Goal: Transaction & Acquisition: Subscribe to service/newsletter

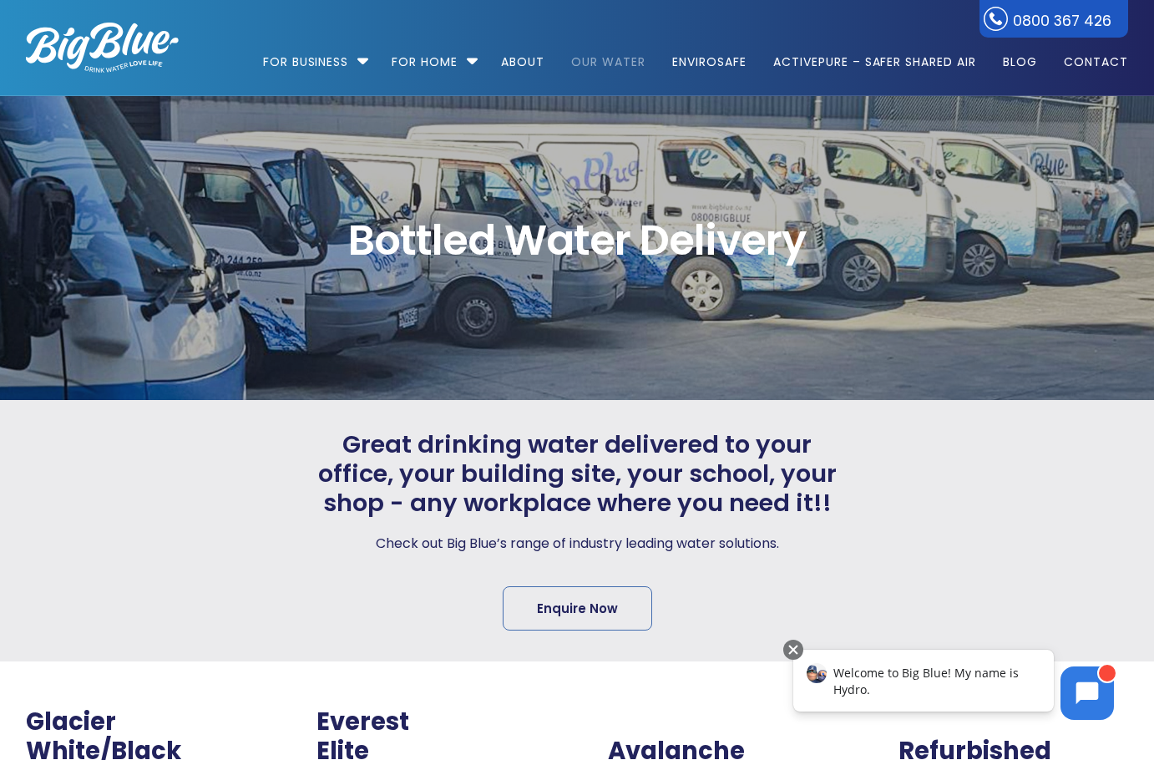
click at [586, 57] on link "Our Water" at bounding box center [609, 54] width 98 height 108
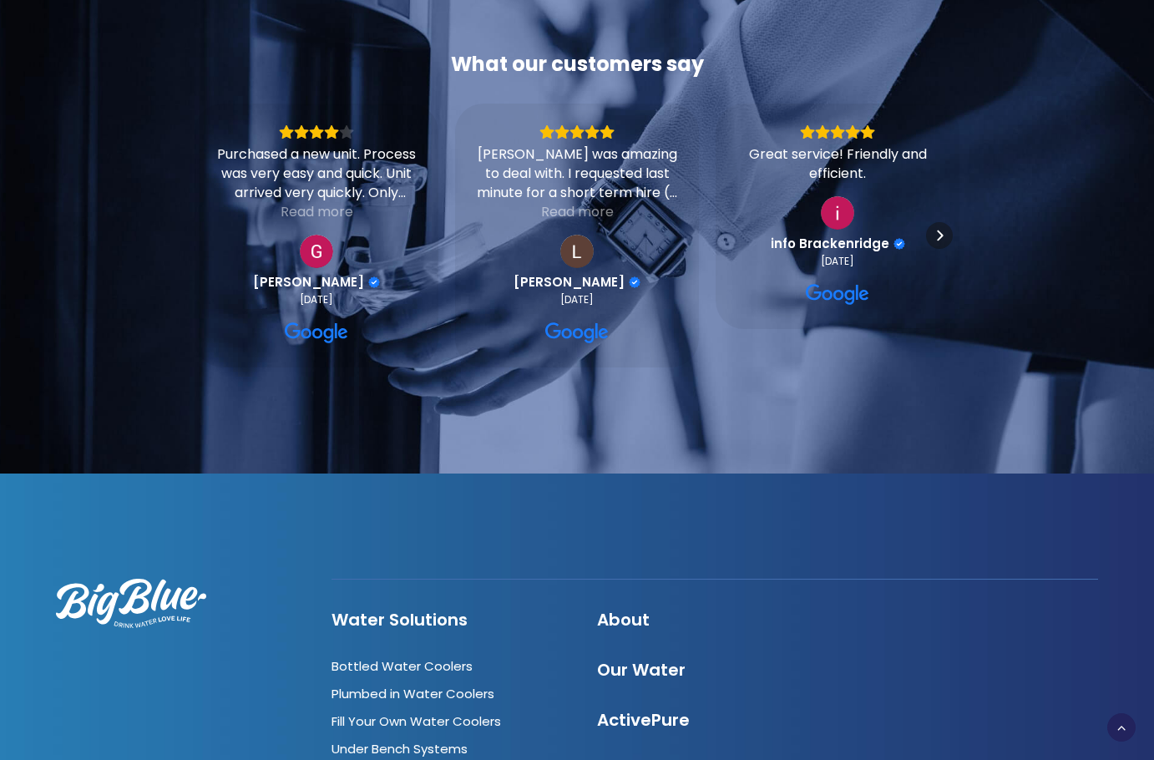
scroll to position [5424, 0]
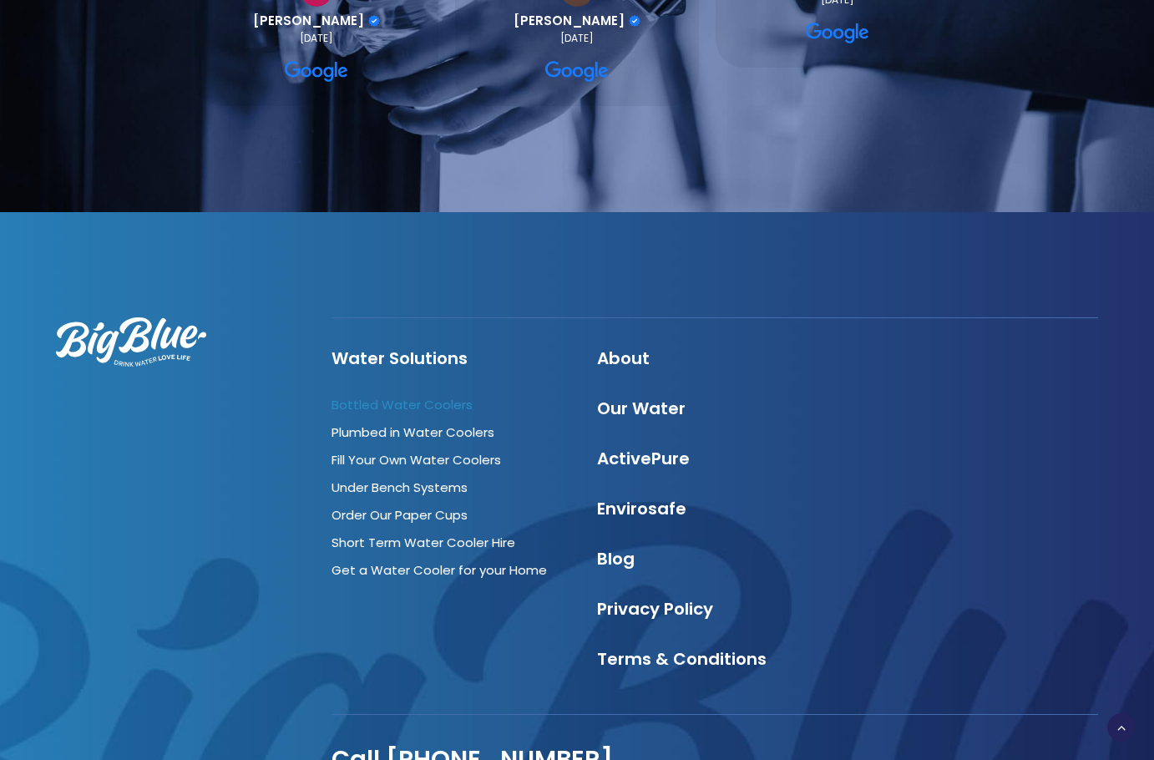
click at [436, 396] on link "Bottled Water Coolers" at bounding box center [402, 405] width 141 height 18
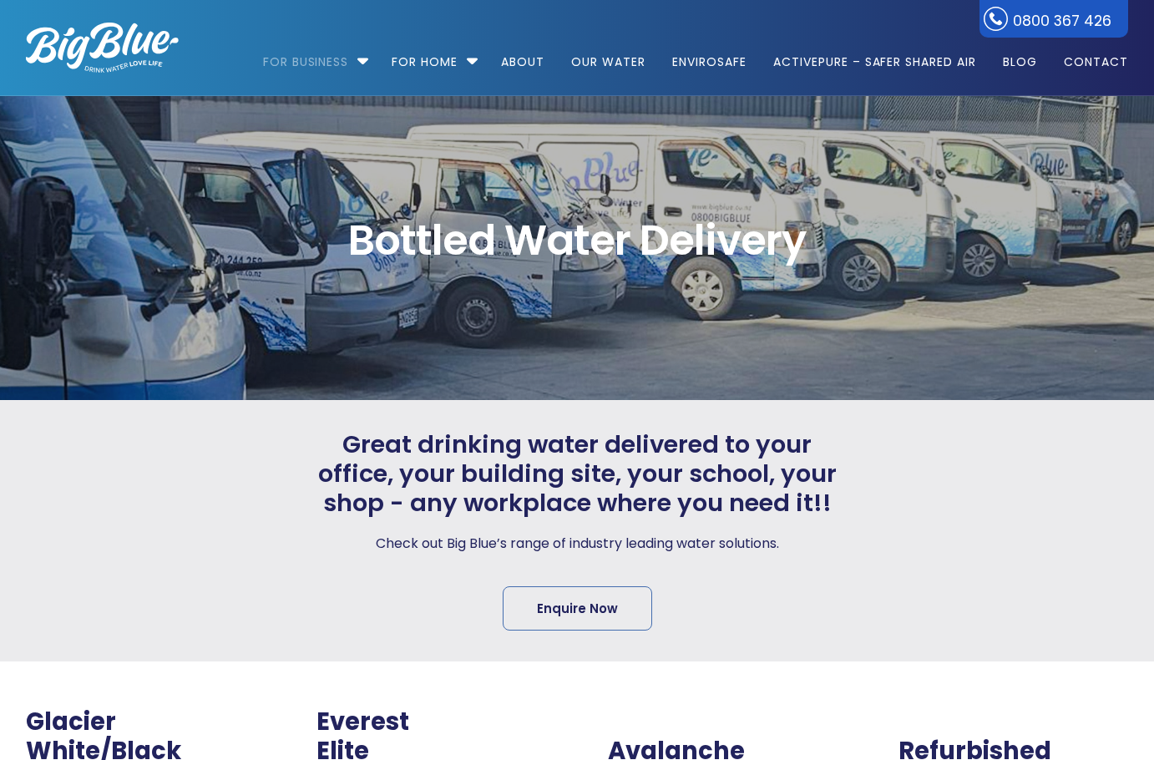
click at [1121, 537] on div at bounding box center [986, 530] width 283 height 201
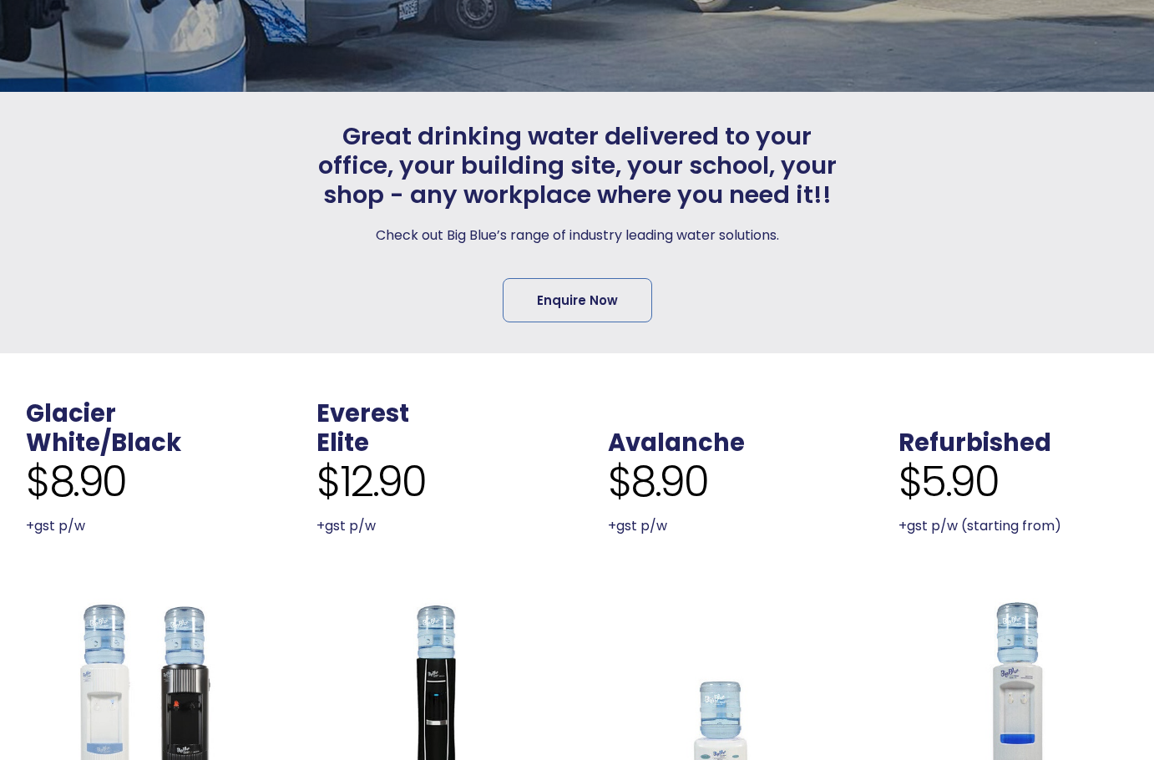
scroll to position [334, 0]
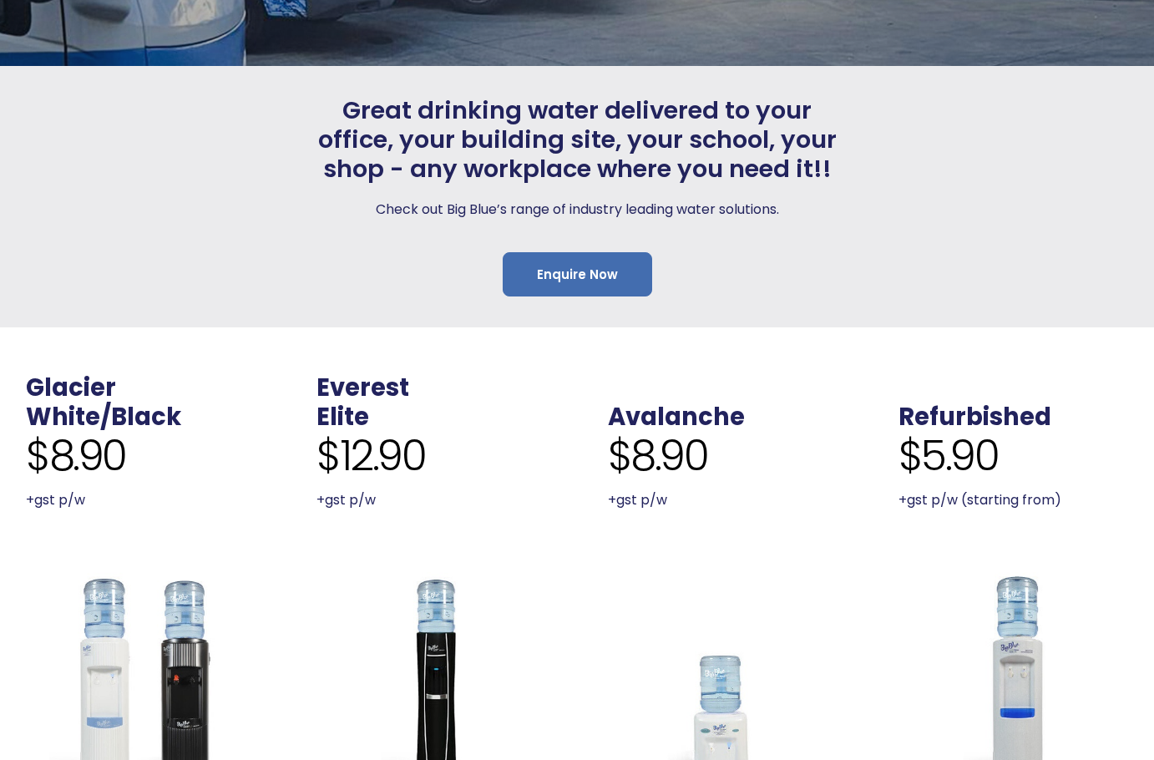
click at [608, 286] on link "Enquire Now" at bounding box center [578, 274] width 150 height 44
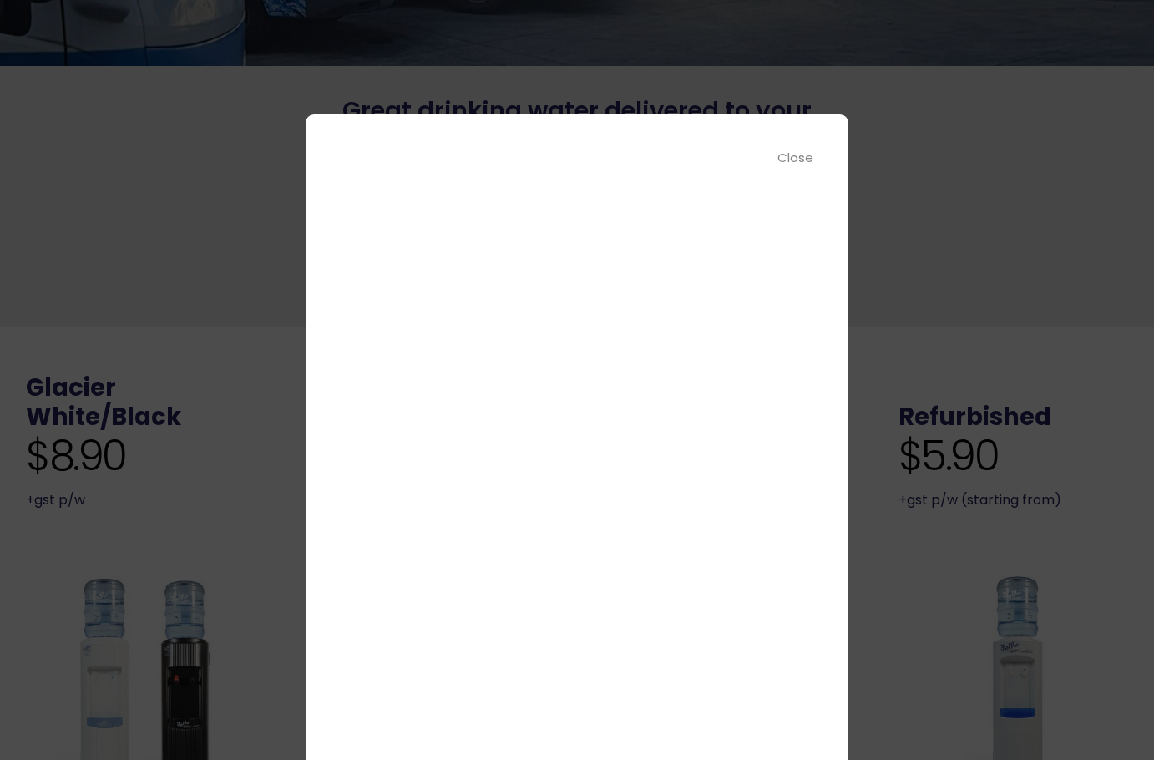
scroll to position [74, 0]
click at [798, 159] on div "Close" at bounding box center [797, 157] width 38 height 19
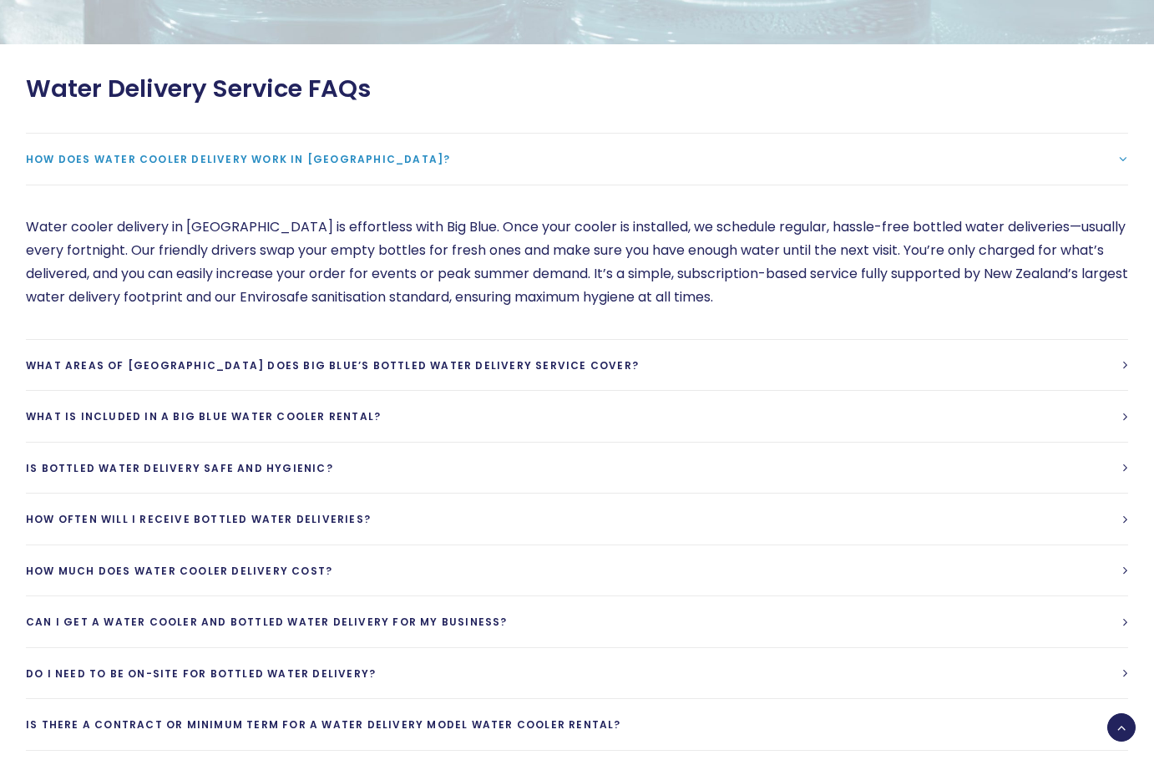
scroll to position [4093, 0]
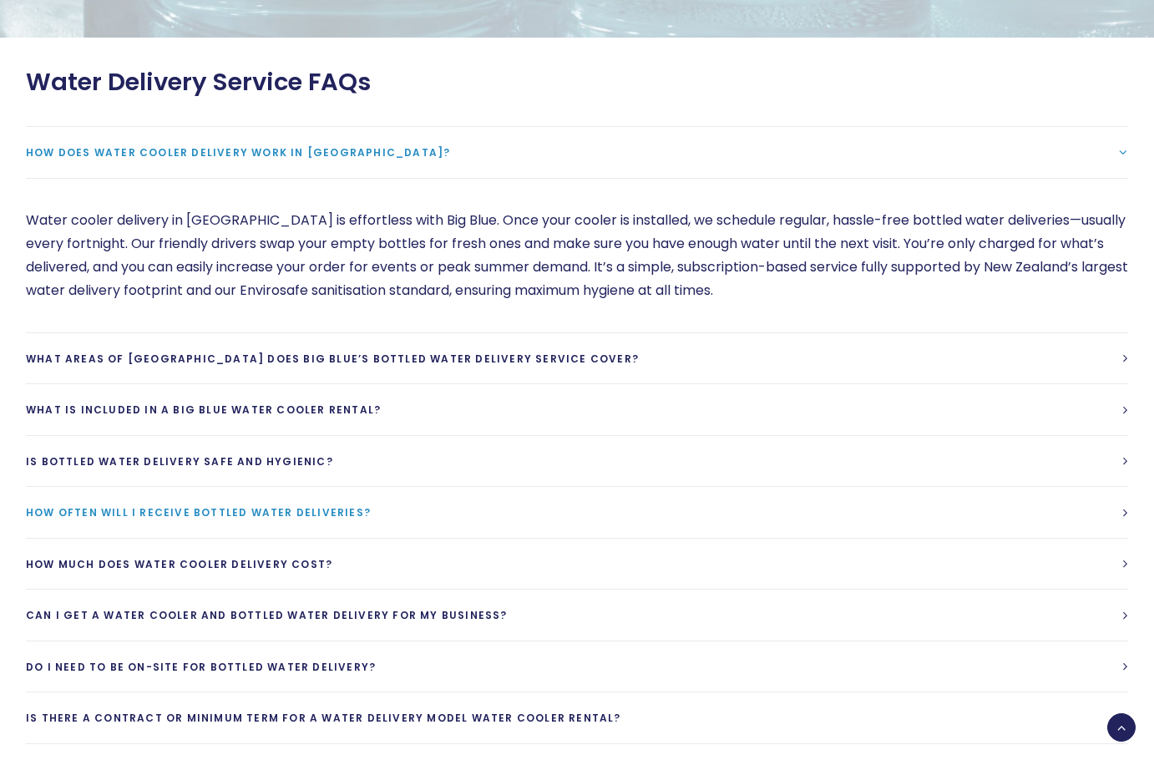
click at [210, 487] on link "How often will I receive bottled water deliveries?" at bounding box center [577, 512] width 1103 height 51
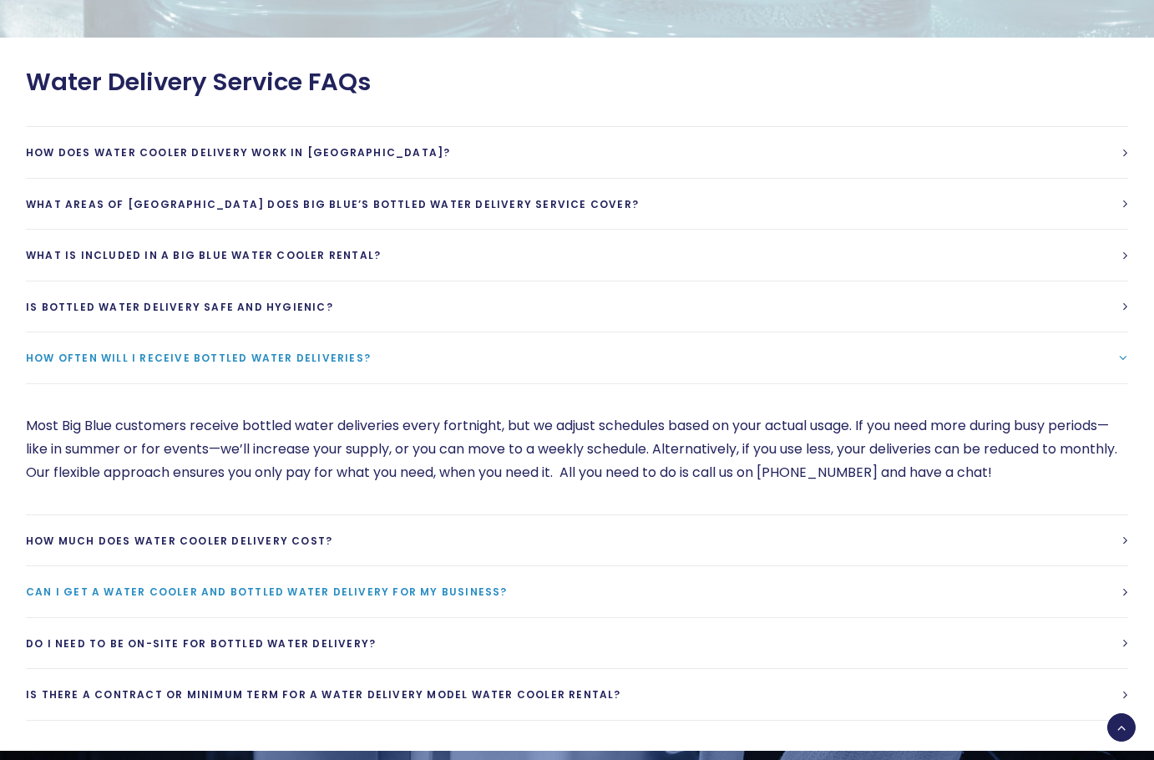
click at [583, 566] on link "Can I get a water cooler and bottled water delivery for my business?" at bounding box center [577, 591] width 1103 height 51
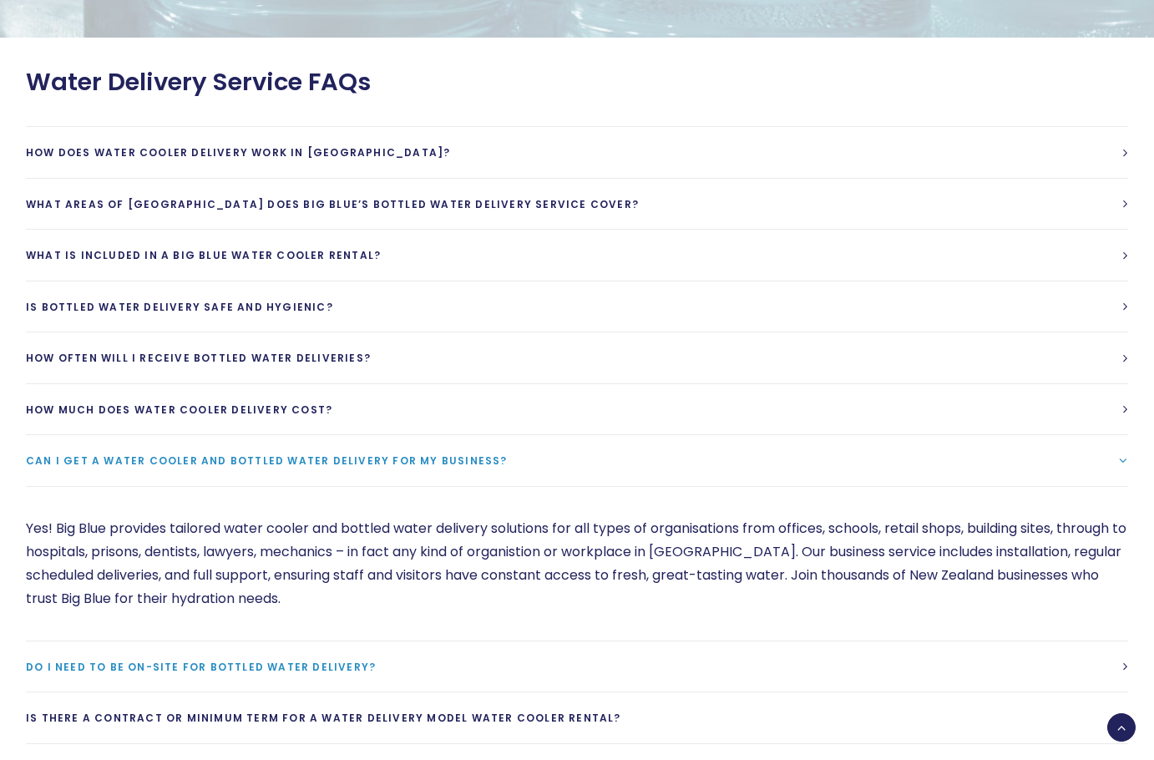
click at [517, 641] on link "Do I need to be on-site for bottled water delivery?" at bounding box center [577, 666] width 1103 height 51
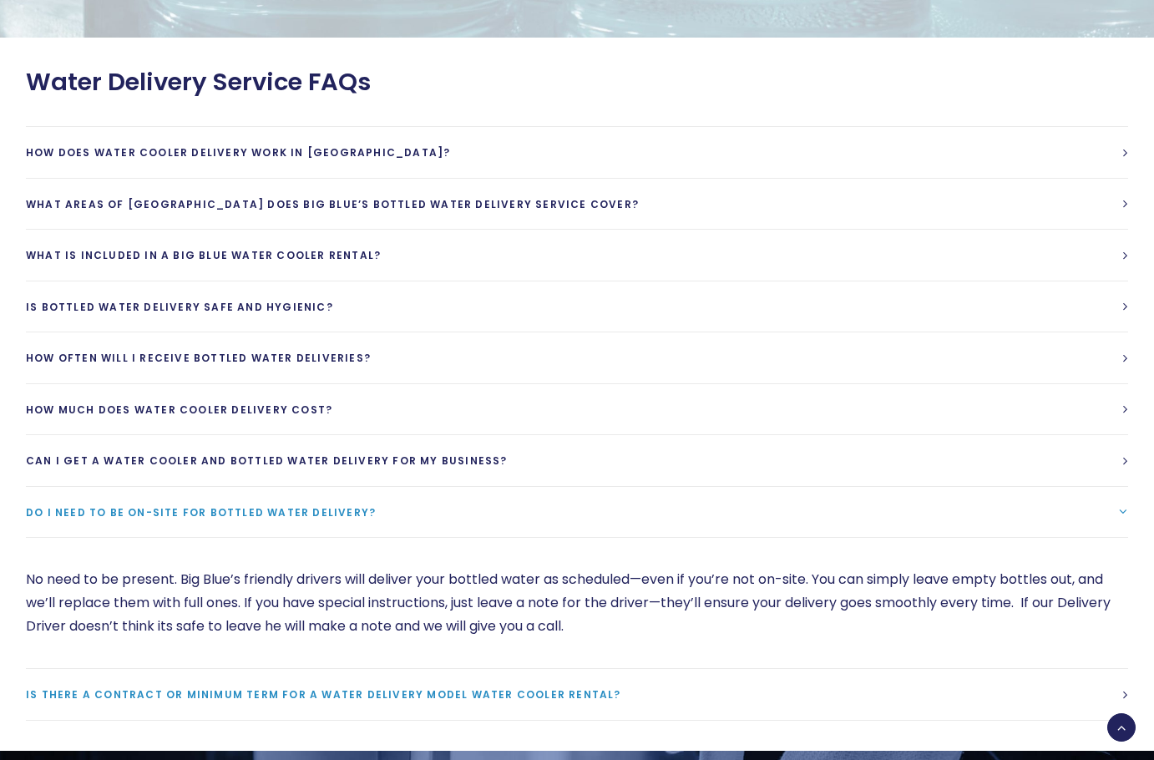
click at [529, 669] on link "Is there a contract or minimum term for a water delivery model water cooler ren…" at bounding box center [577, 694] width 1103 height 51
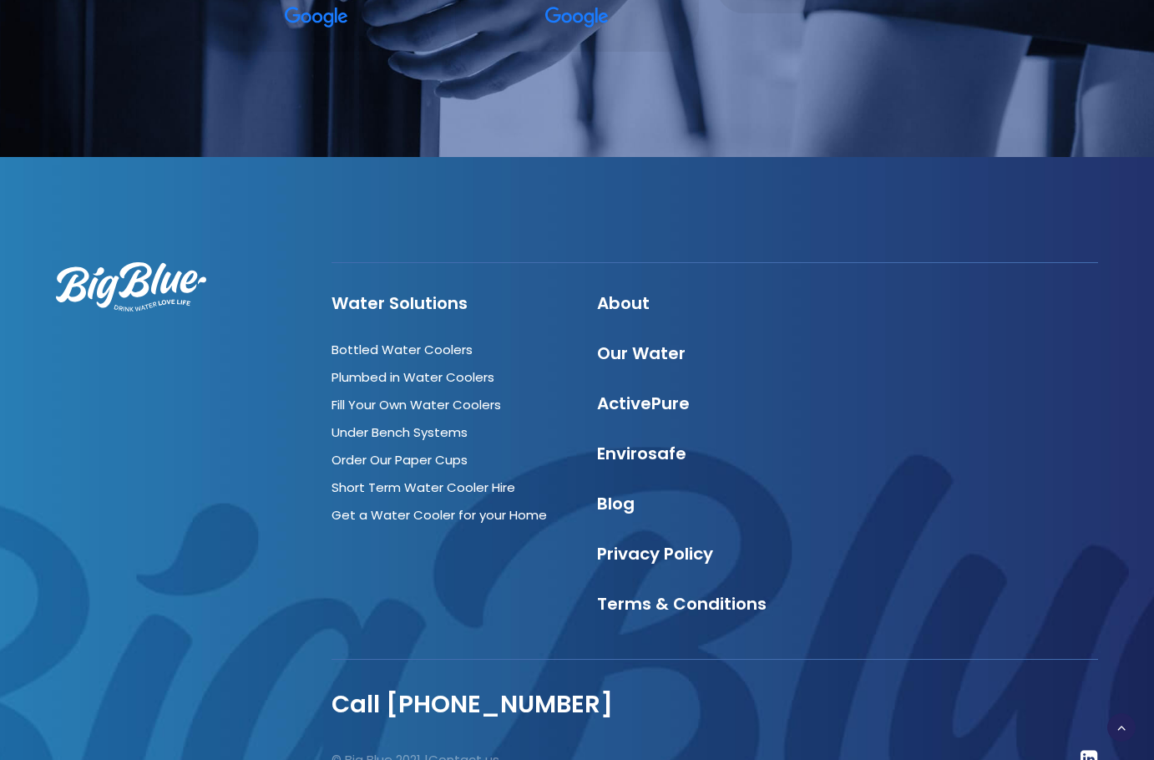
scroll to position [5195, 0]
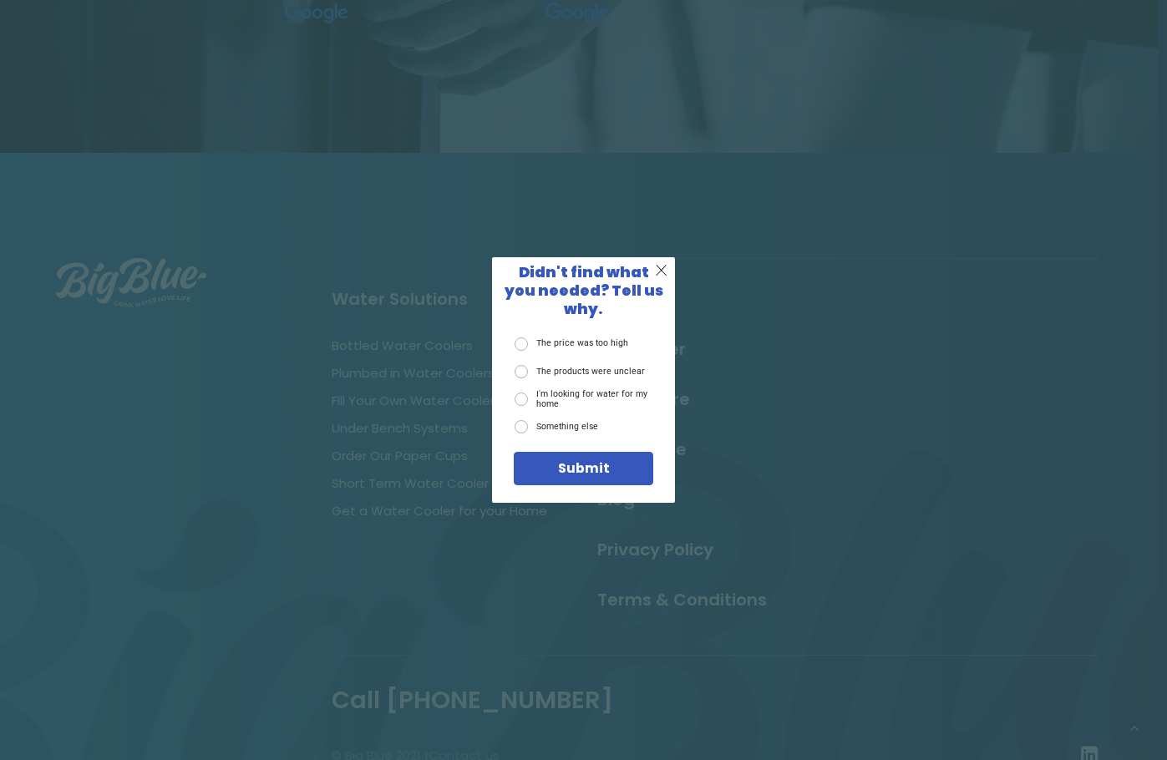
click at [527, 390] on label "I'm looking for water for my home" at bounding box center [584, 399] width 138 height 21
click at [0, 0] on input "I'm looking for water for my home" at bounding box center [0, 0] width 0 height 0
click at [524, 420] on label "Something else" at bounding box center [557, 426] width 84 height 13
click at [0, 0] on input "Something else" at bounding box center [0, 0] width 0 height 0
click at [552, 464] on div "Submit" at bounding box center [583, 468] width 117 height 13
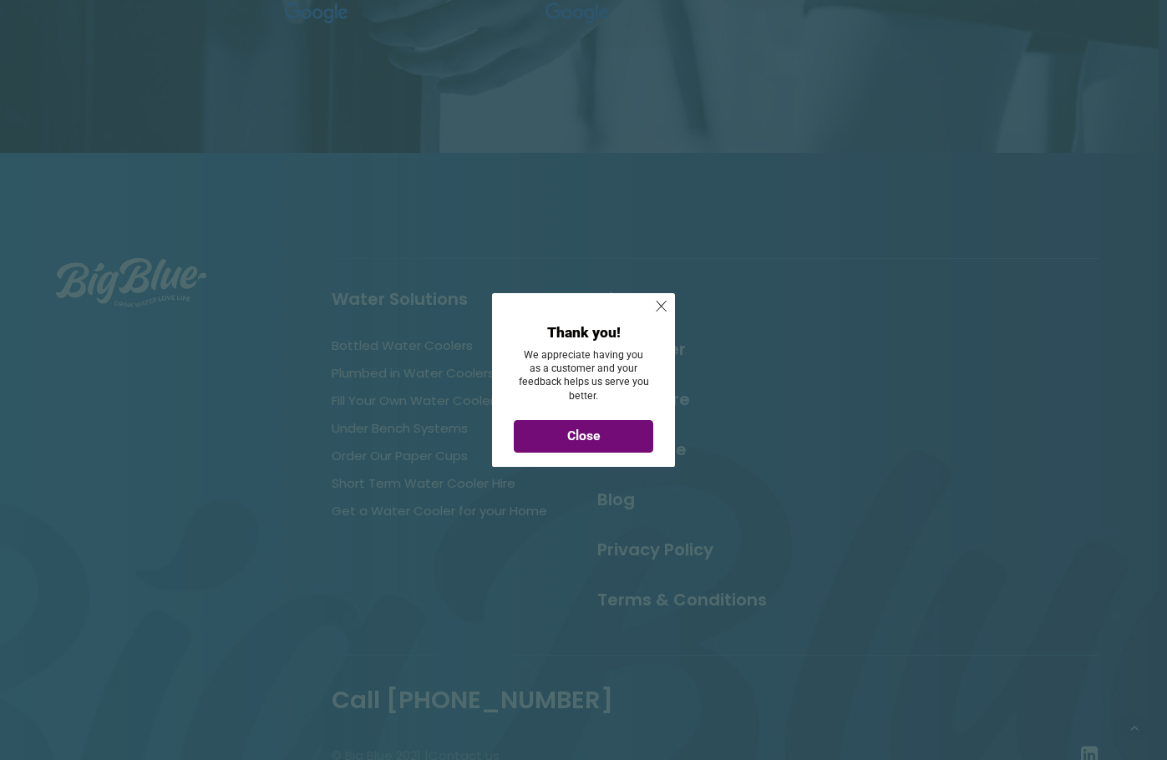
click at [572, 439] on span "Close" at bounding box center [583, 436] width 33 height 16
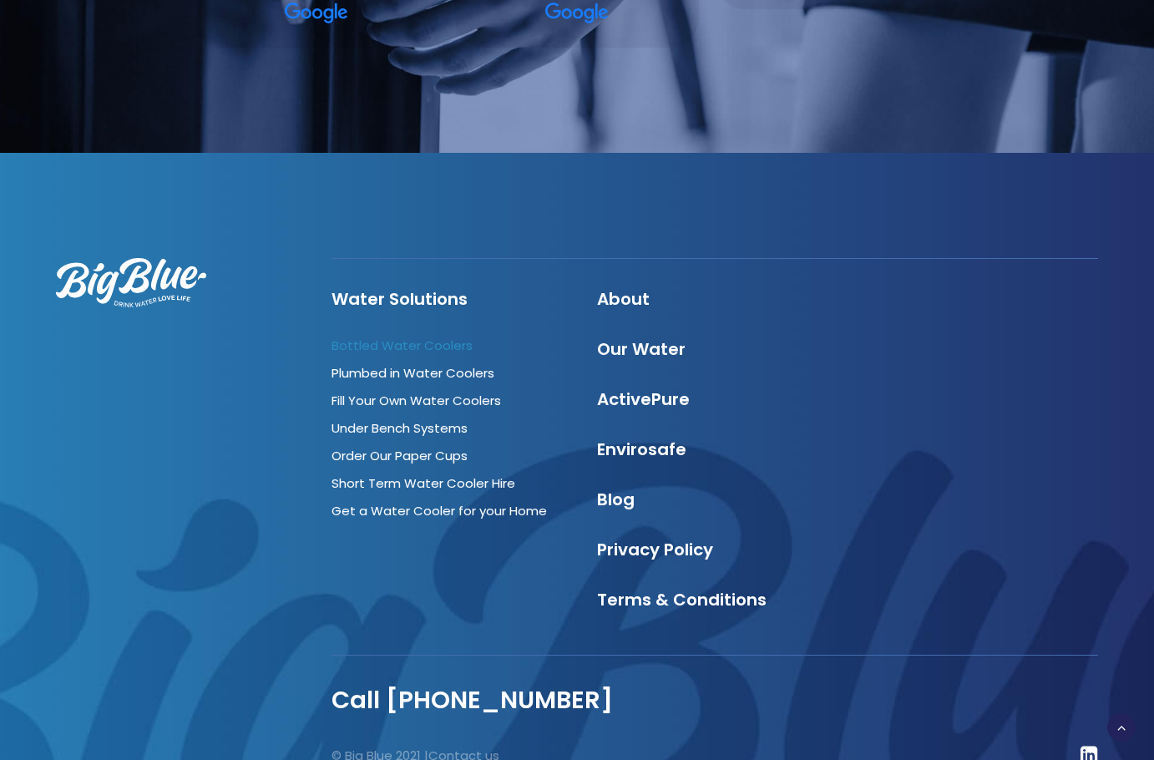
click at [451, 337] on link "Bottled Water Coolers" at bounding box center [402, 346] width 141 height 18
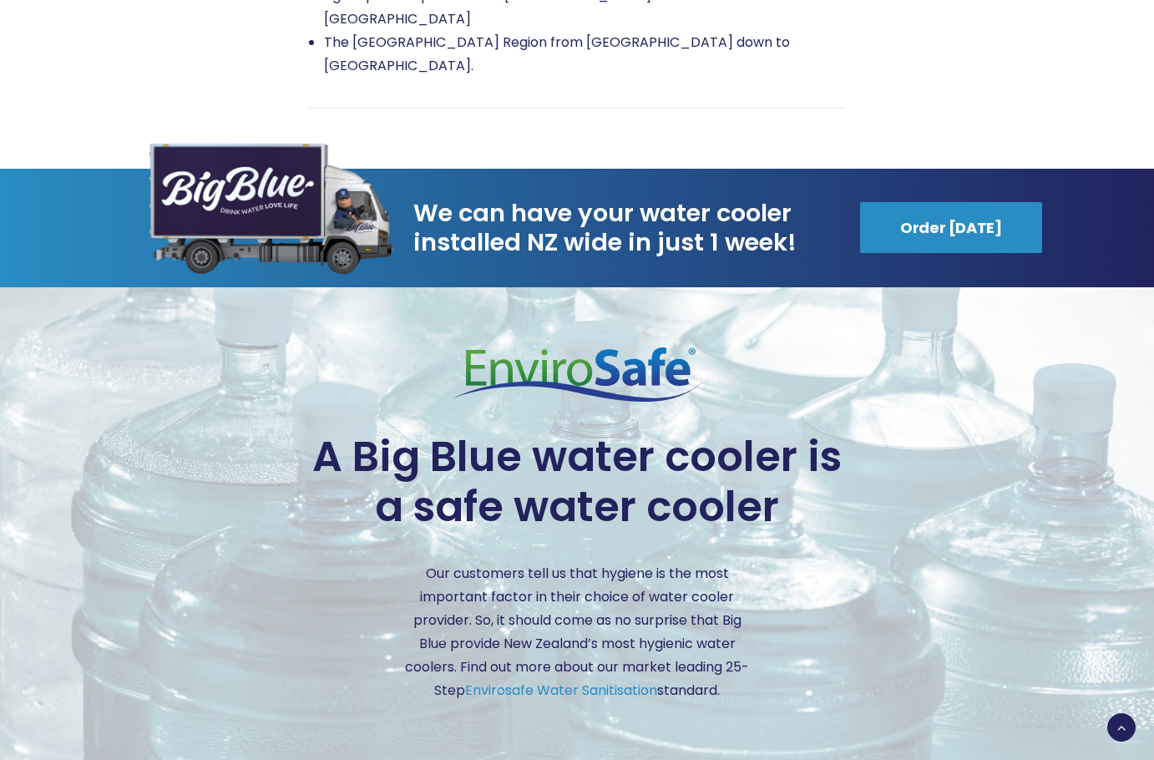
scroll to position [3425, 0]
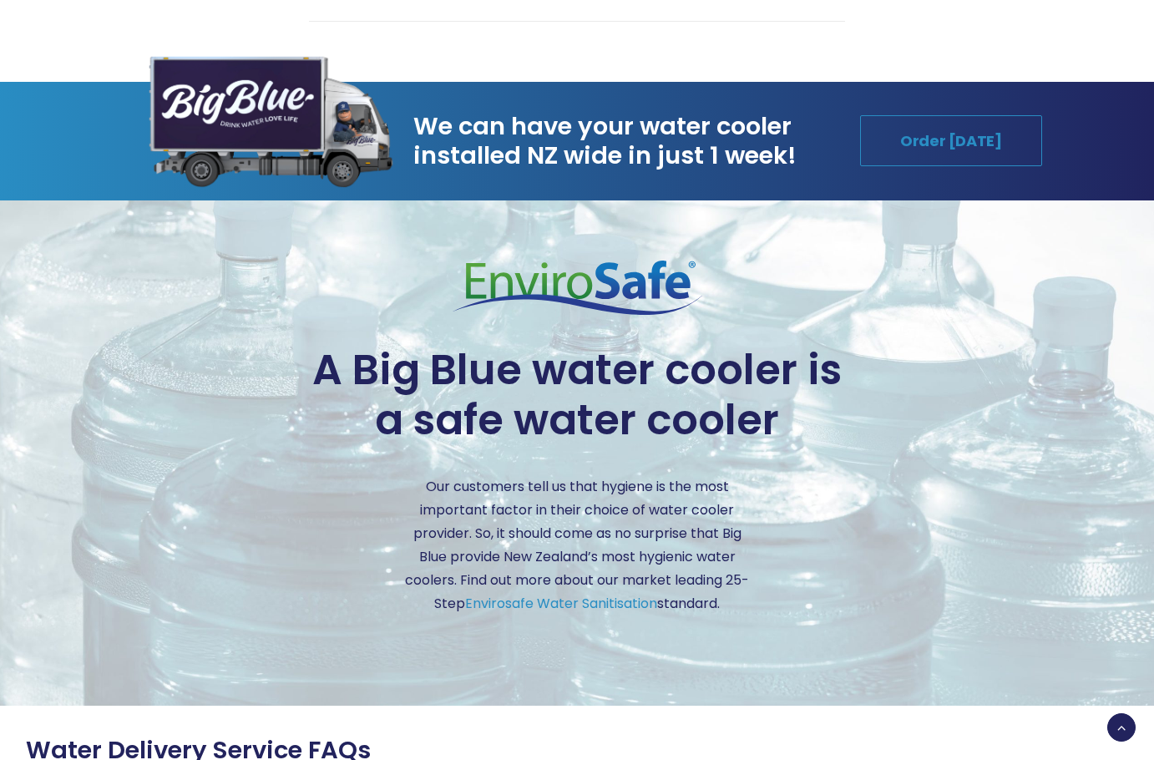
click at [905, 115] on link "Order [DATE]" at bounding box center [951, 140] width 182 height 51
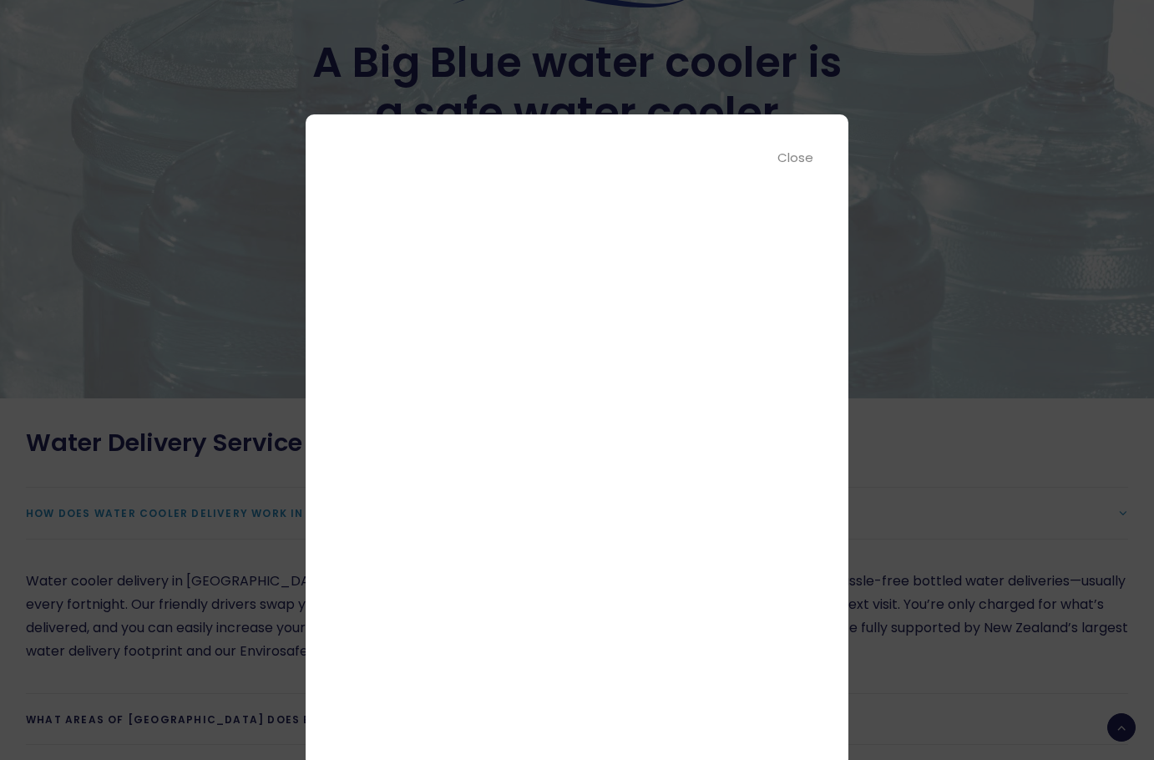
scroll to position [3842, 0]
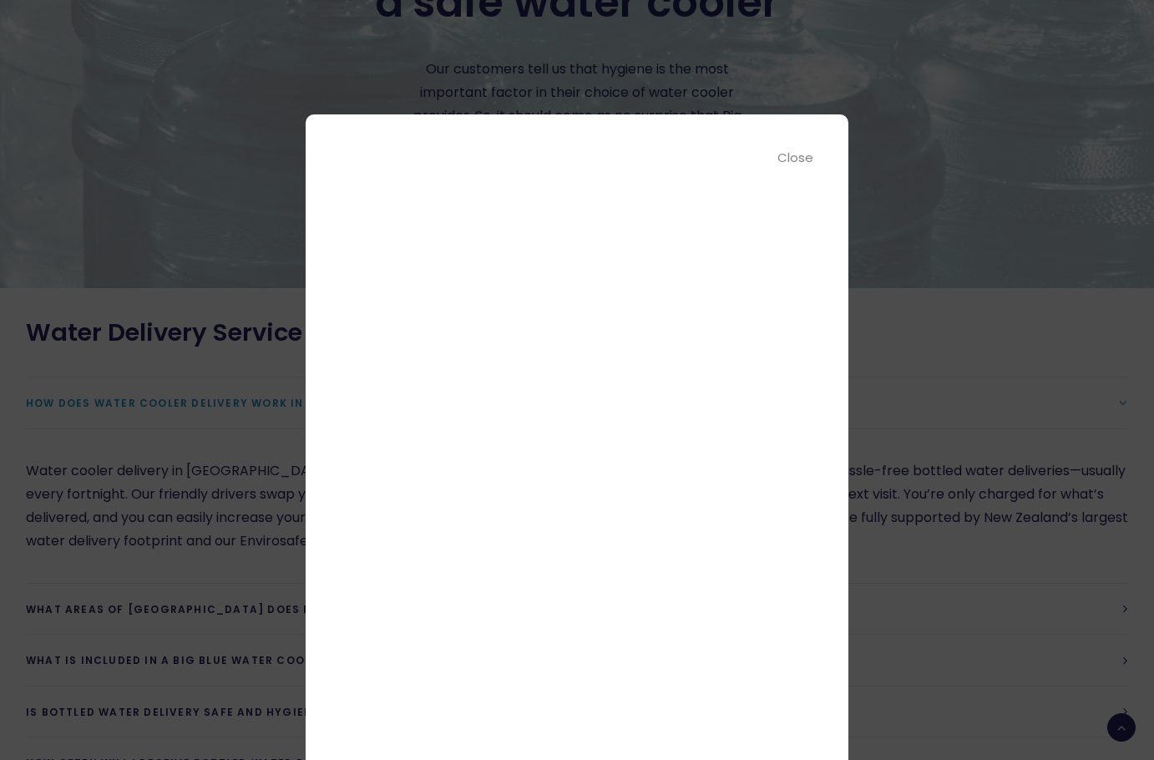
click at [804, 157] on div "Close" at bounding box center [797, 157] width 38 height 19
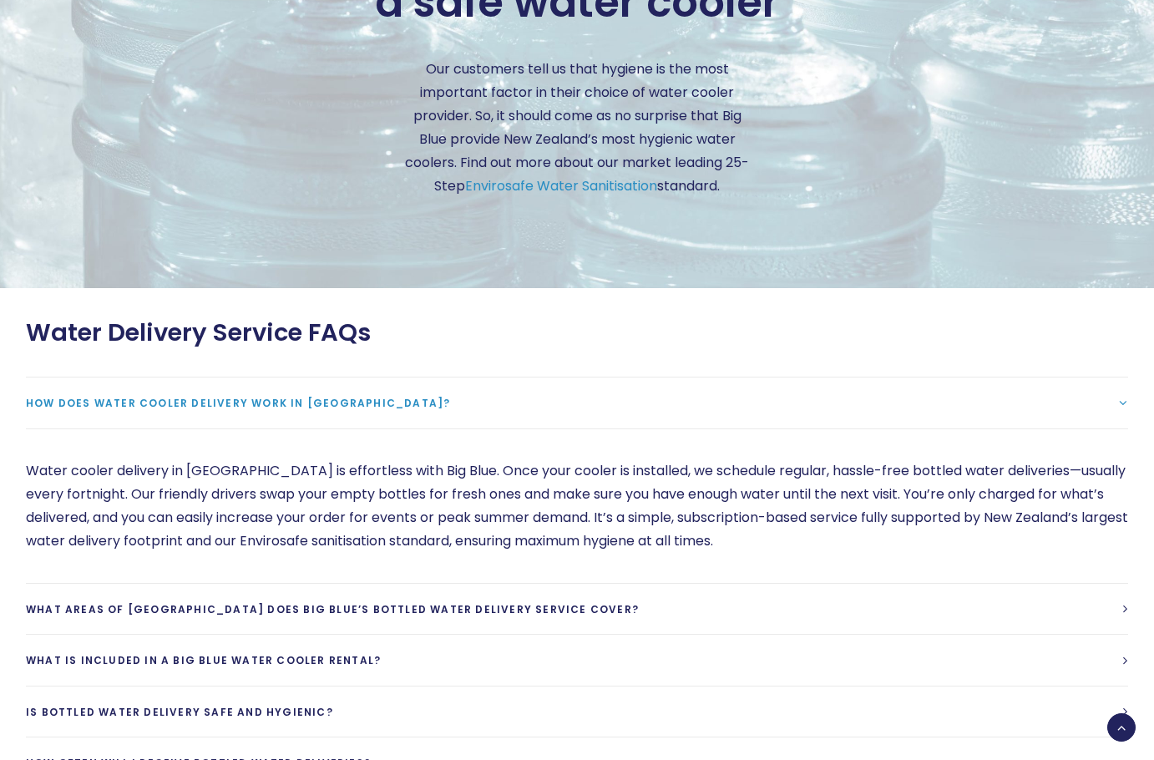
click at [1063, 378] on link "How does water cooler delivery work in [GEOGRAPHIC_DATA]?" at bounding box center [577, 403] width 1103 height 51
